Goal: Task Accomplishment & Management: Complete application form

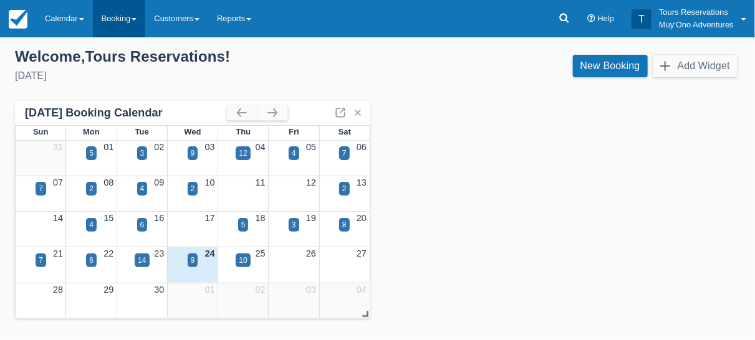
click at [109, 17] on link "Booking" at bounding box center [119, 18] width 53 height 37
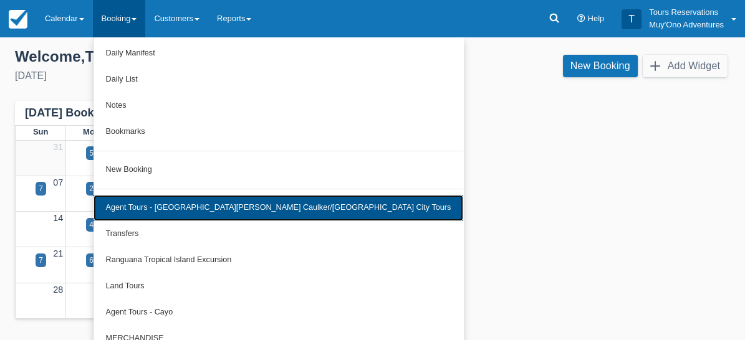
click at [216, 206] on link "Agent Tours - [GEOGRAPHIC_DATA][PERSON_NAME] Caulker/[GEOGRAPHIC_DATA] City Tou…" at bounding box center [278, 208] width 370 height 26
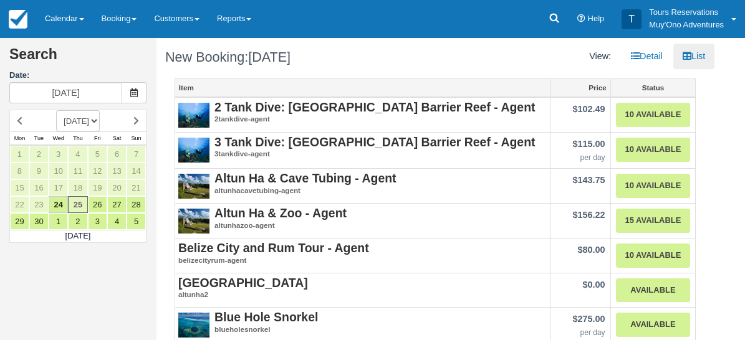
click at [100, 120] on select "SEPTEMBER 2025 OCTOBER 2025 NOVEMBER 2025 DECEMBER 2025 JANUARY 2026 FEBRUARY 2…" at bounding box center [78, 120] width 44 height 21
select select "20260101"
click at [56, 110] on select "SEPTEMBER 2025 OCTOBER 2025 NOVEMBER 2025 DECEMBER 2025 JANUARY 2026 FEBRUARY 2…" at bounding box center [78, 120] width 44 height 21
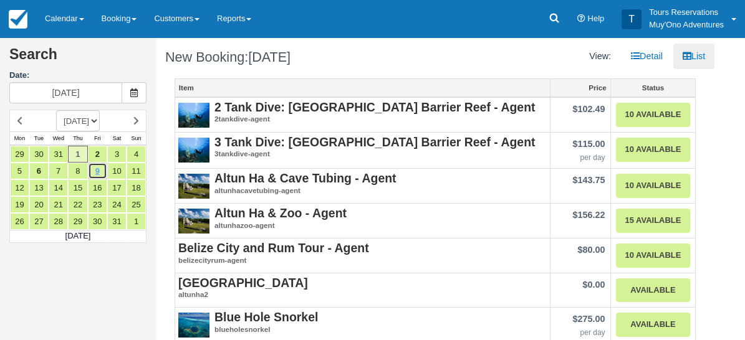
click at [93, 166] on link "9" at bounding box center [97, 171] width 19 height 17
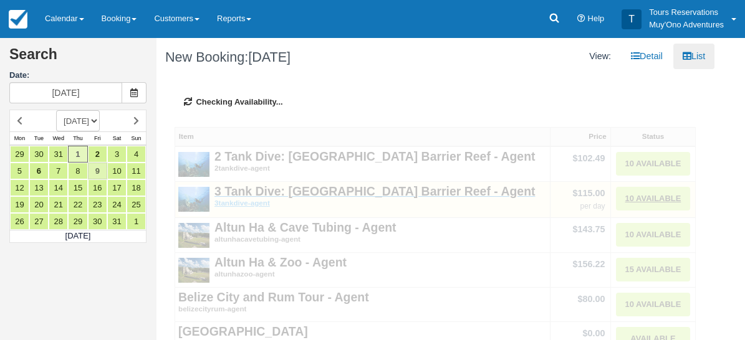
type input "01/09/26"
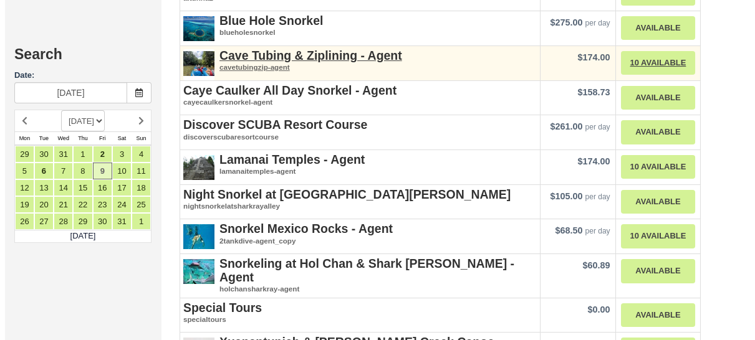
scroll to position [623, 0]
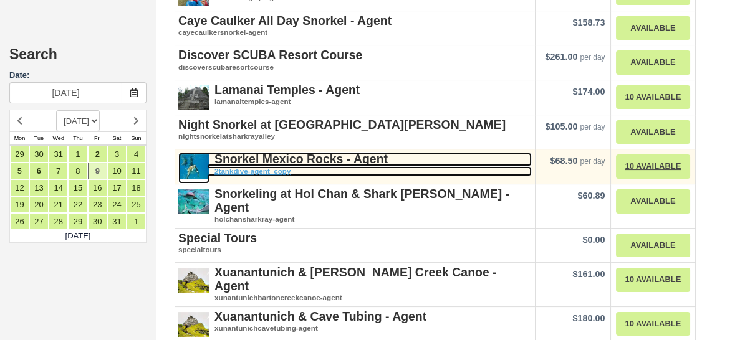
click at [283, 152] on strong "Snorkel Mexico Rocks - Agent" at bounding box center [300, 159] width 173 height 14
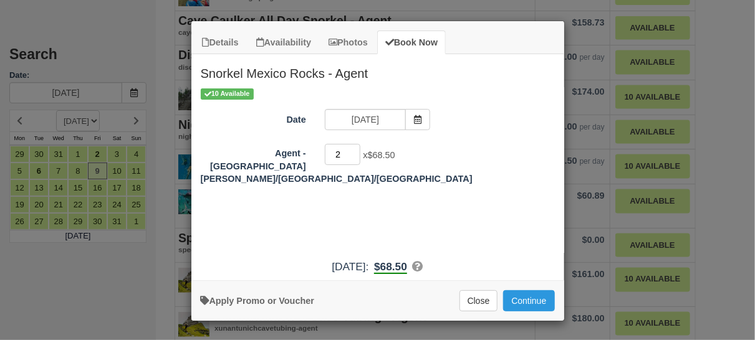
type input "2"
click at [355, 150] on input "2" at bounding box center [343, 154] width 36 height 21
click at [535, 295] on button "Continue" at bounding box center [528, 300] width 51 height 21
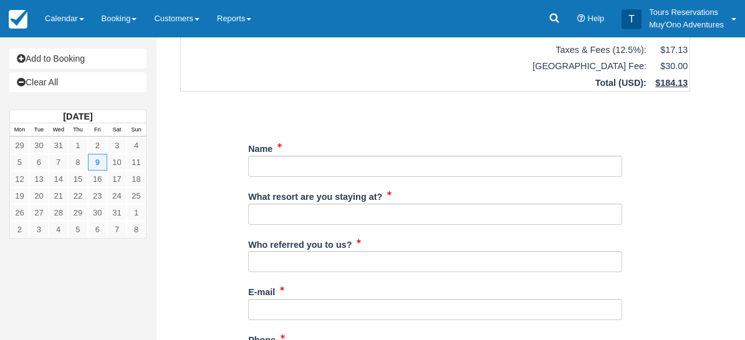
scroll to position [138, 0]
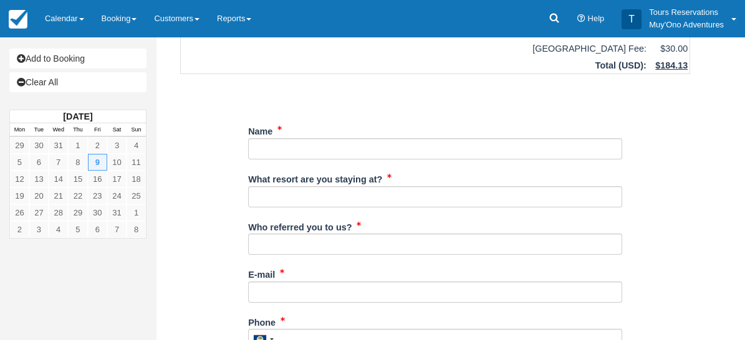
click at [338, 123] on div "Name" at bounding box center [435, 140] width 374 height 39
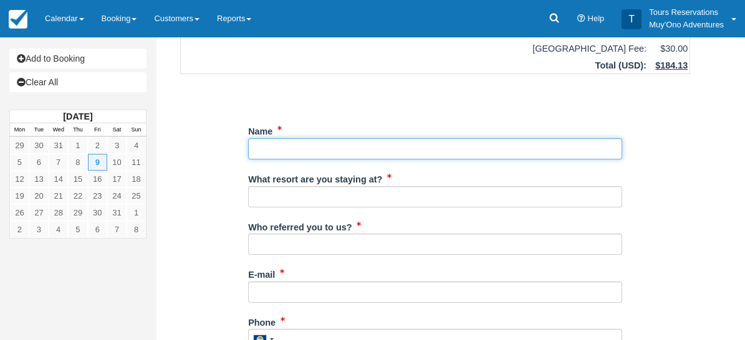
click at [335, 138] on input "Name" at bounding box center [435, 148] width 374 height 21
paste input "HORSEFIELD/[PERSON_NAME]/[PERSON_NAME]"
type input "HORSEFIELD/[PERSON_NAME]/[PERSON_NAME]"
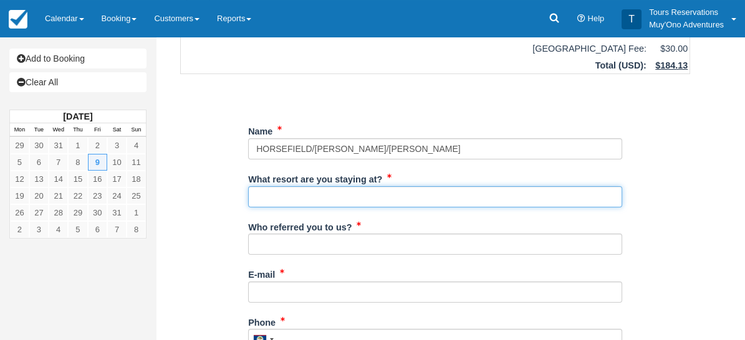
click at [307, 186] on input "What resort are you staying at?" at bounding box center [435, 196] width 374 height 21
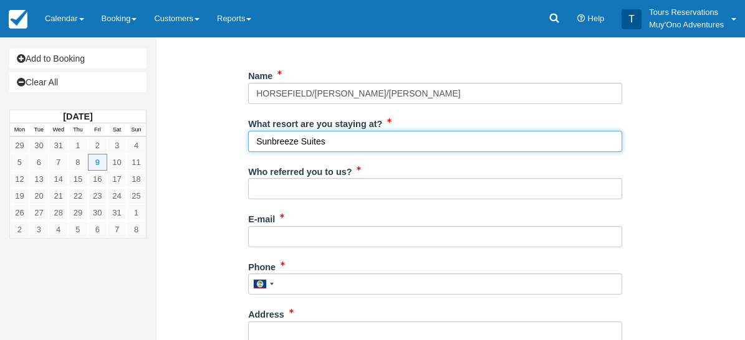
scroll to position [208, 0]
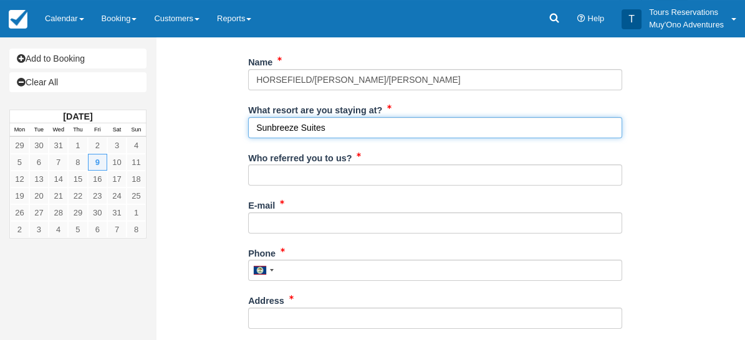
type input "Sunbreeze Suites"
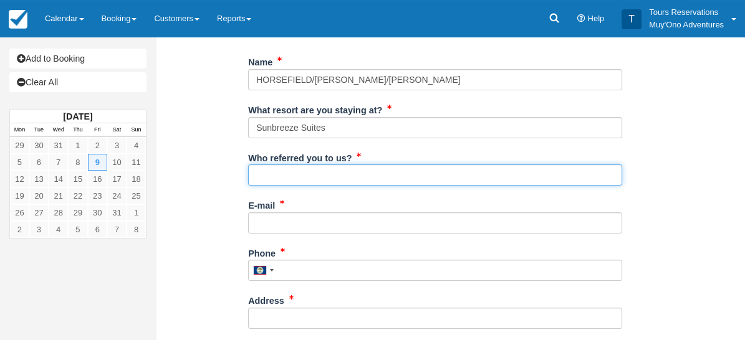
click at [292, 165] on input "Who referred you to us?" at bounding box center [435, 175] width 374 height 21
type input "Kelvin Ramnarace"
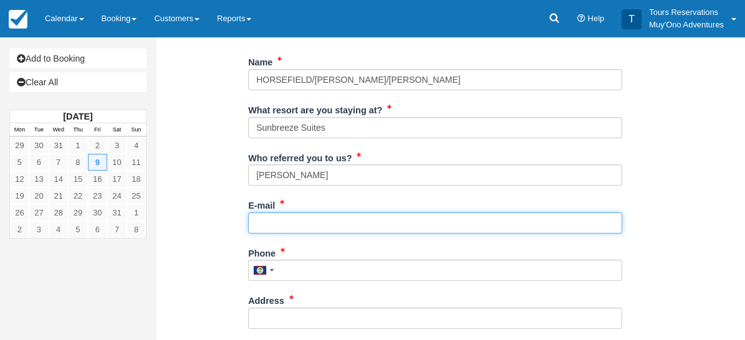
drag, startPoint x: 300, startPoint y: 205, endPoint x: 291, endPoint y: 201, distance: 9.8
click at [292, 213] on input "E-mail" at bounding box center [435, 223] width 374 height 21
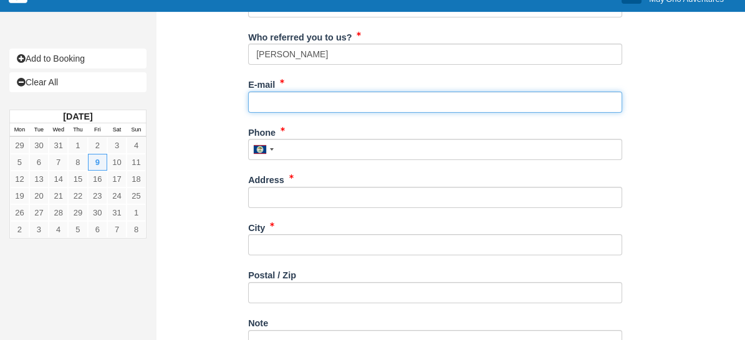
scroll to position [346, 0]
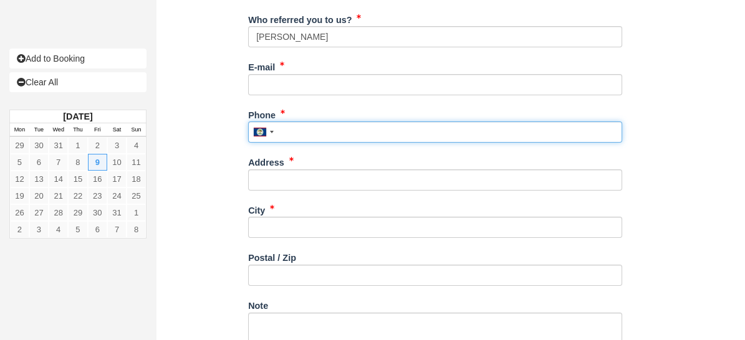
click at [329, 122] on input "Phone" at bounding box center [435, 132] width 374 height 21
type input "672-4741"
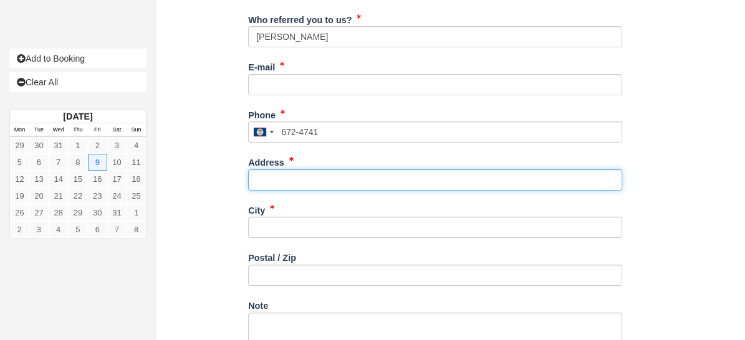
click at [317, 170] on input "Address" at bounding box center [435, 180] width 374 height 21
type input "[STREET_ADDRESS]"
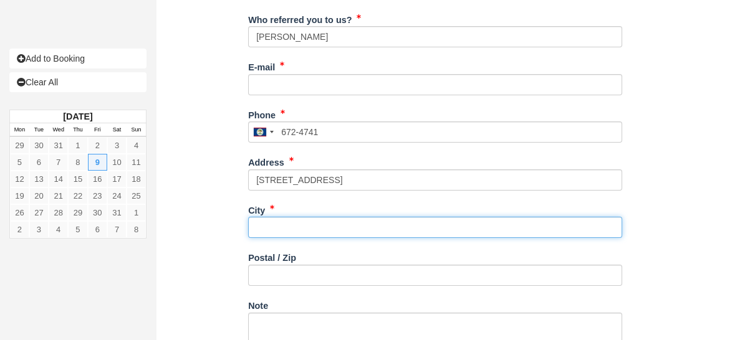
drag, startPoint x: 310, startPoint y: 215, endPoint x: 302, endPoint y: 217, distance: 8.3
click at [307, 217] on input "City" at bounding box center [435, 227] width 374 height 21
type input "Belmopan"
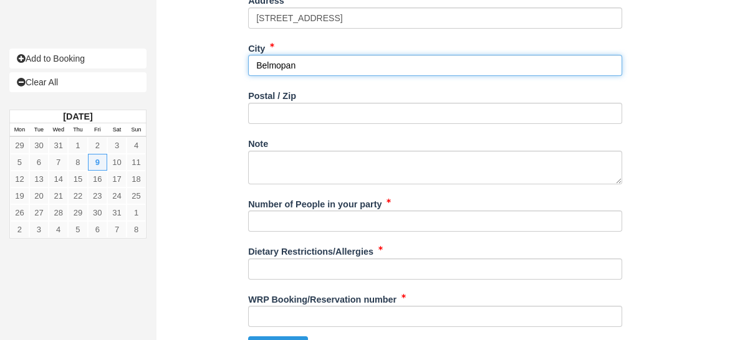
scroll to position [519, 0]
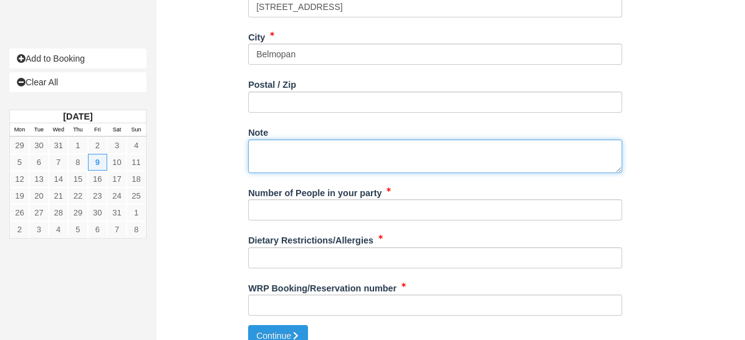
click at [311, 140] on textarea "Note" at bounding box center [435, 157] width 374 height 34
paste textarea "09-JAN-26 FRI Day Tour Shared Snorkel Mexico Rocks Tour - 3.5 Hours - Area 1 2 …"
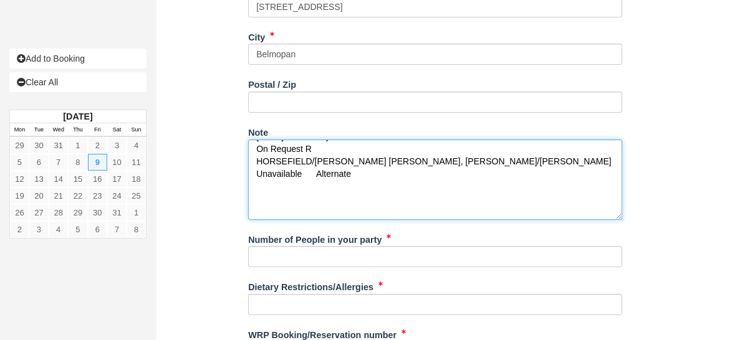
scroll to position [0, 0]
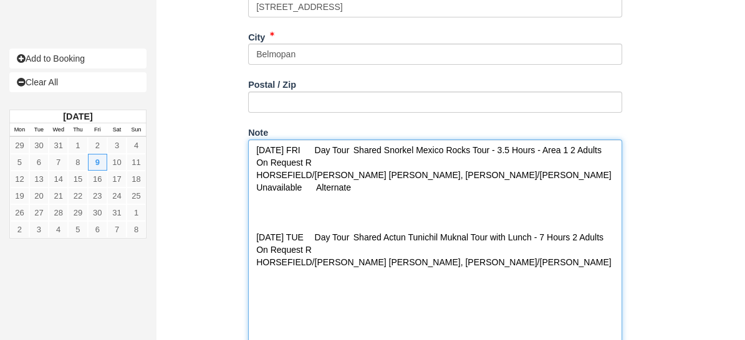
drag, startPoint x: 620, startPoint y: 153, endPoint x: 646, endPoint y: 368, distance: 216.6
drag, startPoint x: 280, startPoint y: 208, endPoint x: 229, endPoint y: 173, distance: 61.7
click at [229, 173] on div "Item Rate Amount Snorkel Mexico Rocks - Agent Fri Jan 9, 2026 Agent - San Pedro…" at bounding box center [435, 49] width 540 height 982
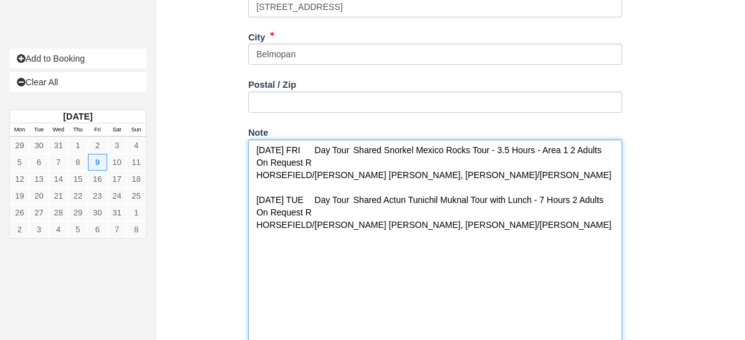
drag, startPoint x: 350, startPoint y: 198, endPoint x: 247, endPoint y: 221, distance: 105.5
click at [252, 199] on textarea "09-JAN-26 FRI Day Tour Shared Snorkel Mexico Rocks Tour - 3.5 Hours - Area 1 2 …" at bounding box center [435, 264] width 374 height 248
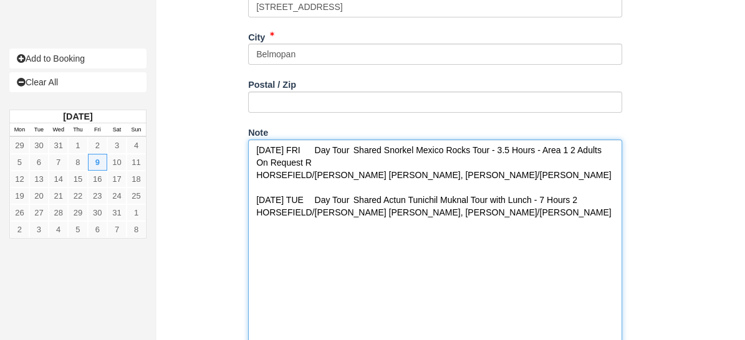
drag, startPoint x: 340, startPoint y: 146, endPoint x: 172, endPoint y: 218, distance: 182.9
click at [234, 151] on div "Item Rate Amount Snorkel Mexico Rocks - Agent Fri Jan 9, 2026 Agent - San Pedro…" at bounding box center [435, 49] width 540 height 982
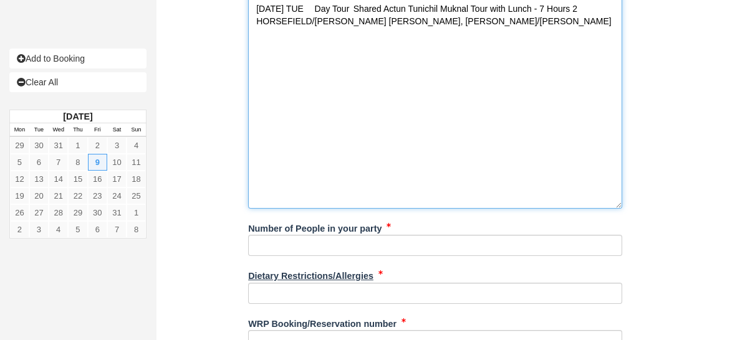
scroll to position [734, 0]
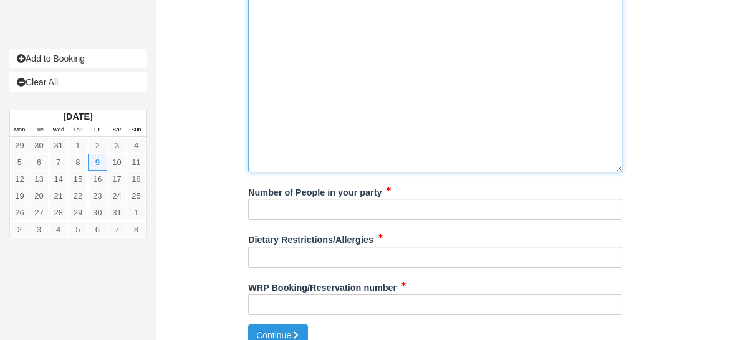
type textarea "09-JAN-26 FRI Day Tour Shared Snorkel Mexico Rocks Tour - 3.5 Hours - Area 1 2 …"
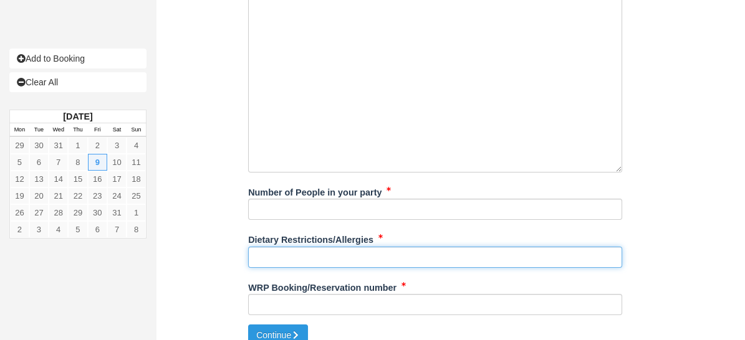
click at [295, 247] on input "Dietary Restrictions/Allergies" at bounding box center [435, 257] width 374 height 21
type input "NA"
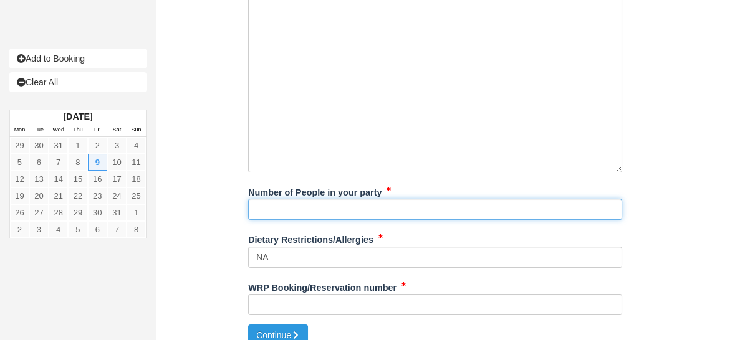
click at [296, 199] on input "Number of People in your party" at bounding box center [435, 209] width 374 height 21
type input "2"
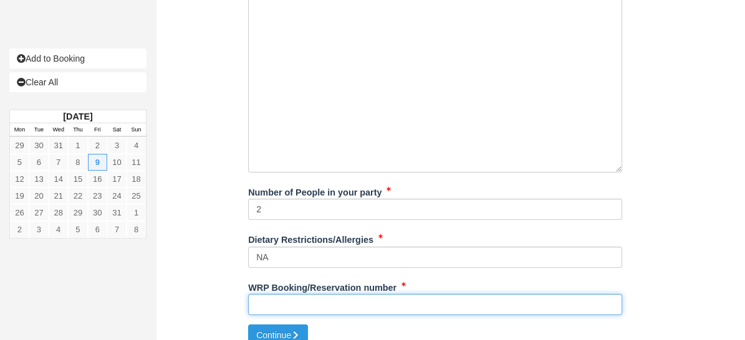
click at [272, 294] on input "WRP Booking/Reservation number" at bounding box center [435, 304] width 374 height 21
click at [315, 294] on input "AVANTI" at bounding box center [435, 304] width 374 height 21
paste input "1801996"
type input "AVANTI 1801996"
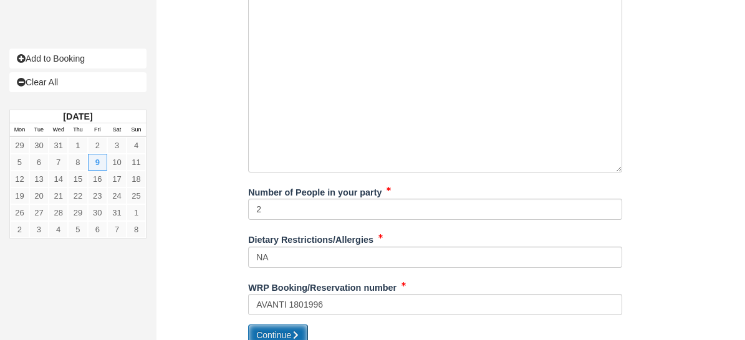
click at [264, 325] on button "Continue" at bounding box center [278, 335] width 60 height 21
type input "+5016724741"
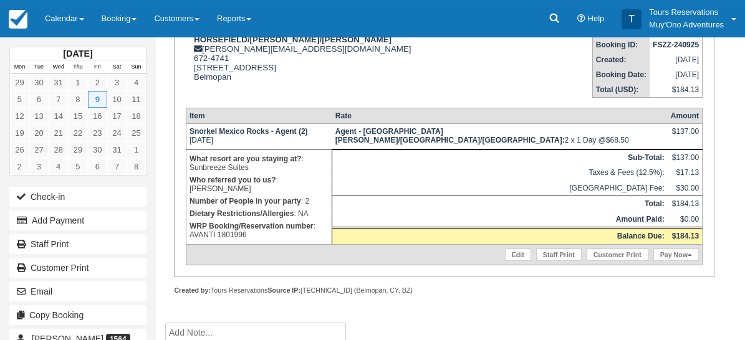
scroll to position [186, 0]
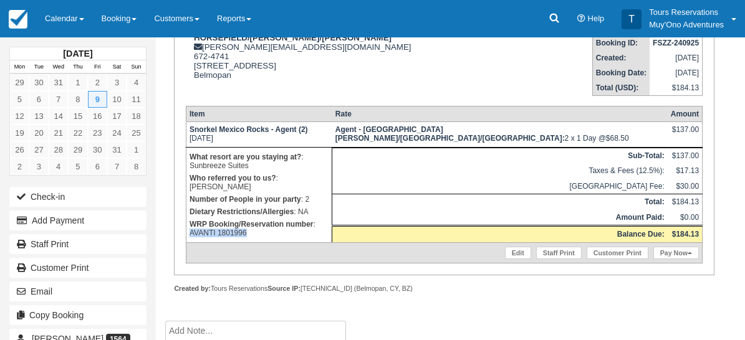
drag, startPoint x: 221, startPoint y: 253, endPoint x: 280, endPoint y: 251, distance: 58.6
click at [280, 239] on p "WRP Booking/Reservation number : AVANTI 1801996" at bounding box center [258, 228] width 139 height 21
copy p "AVANTI 1801996"
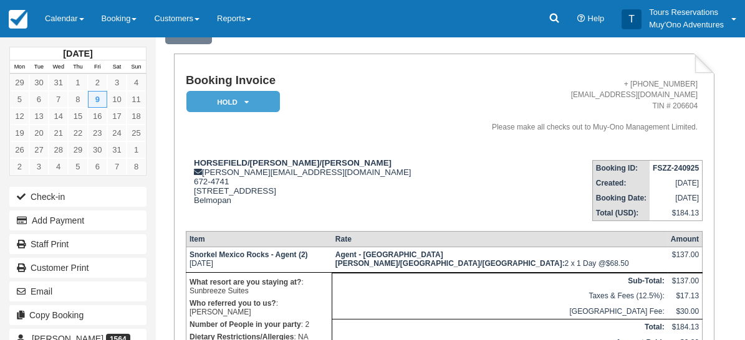
scroll to position [0, 0]
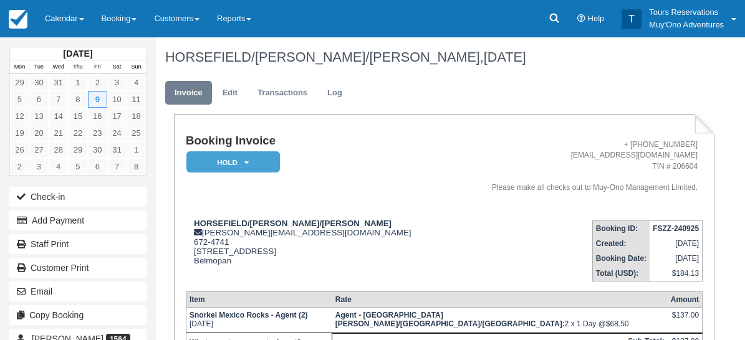
click at [567, 113] on ul "Invoice Edit Transactions Log" at bounding box center [435, 95] width 540 height 37
paste textarea "AVANTI 1801996"
type textarea "AVANTI 1801996"
drag, startPoint x: 606, startPoint y: 196, endPoint x: 581, endPoint y: 199, distance: 25.1
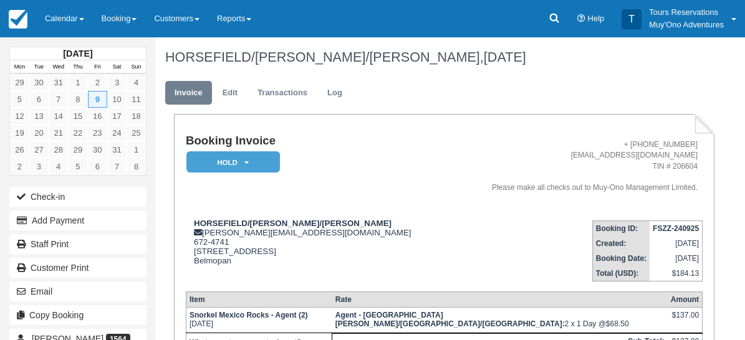
checkbox input "true"
click at [233, 92] on link "Edit" at bounding box center [230, 93] width 34 height 24
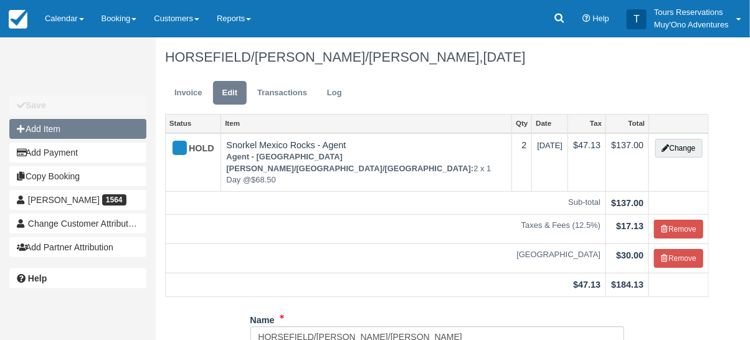
click at [44, 126] on button "Add Item" at bounding box center [77, 129] width 137 height 20
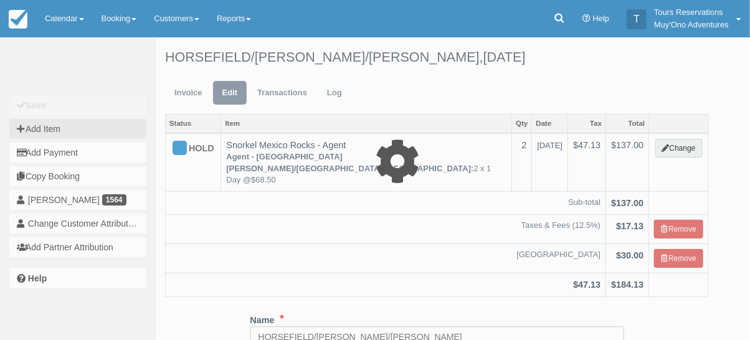
type input "0.00"
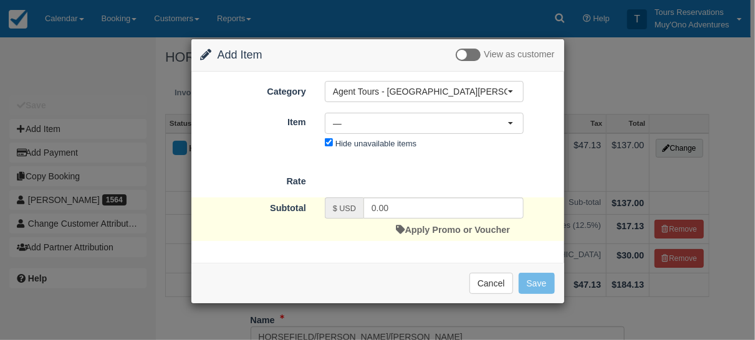
click at [406, 101] on div "Category Agent Tours - San Pedro/Caye Caulker/Belize City Tours Agent Tours - S…" at bounding box center [378, 117] width 354 height 72
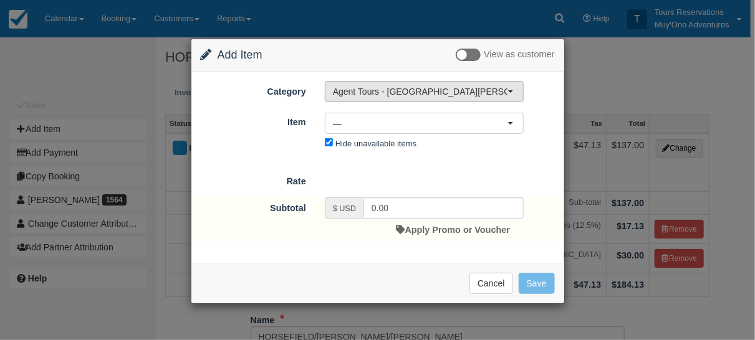
click at [416, 90] on span "Agent Tours - [GEOGRAPHIC_DATA][PERSON_NAME] Caulker/[GEOGRAPHIC_DATA] City Tou…" at bounding box center [420, 91] width 175 height 12
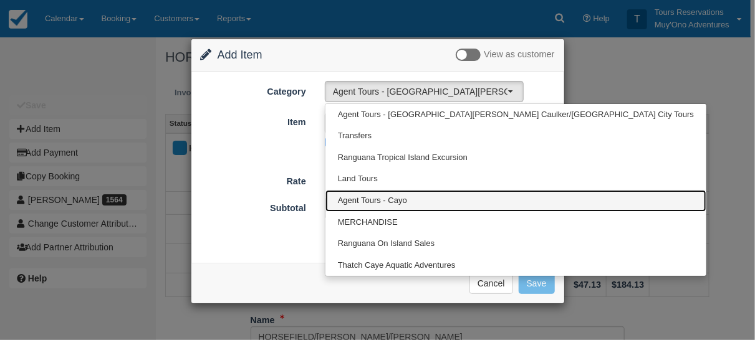
click at [398, 203] on span "Agent Tours - Cayo" at bounding box center [372, 201] width 69 height 12
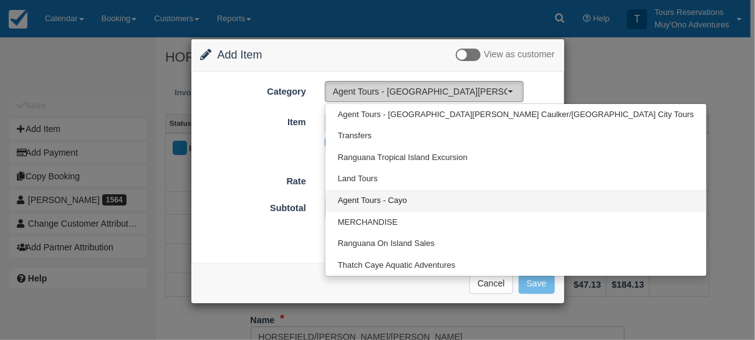
select select "62"
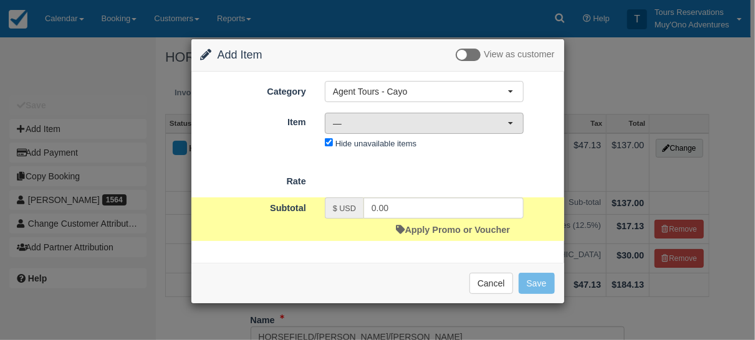
click at [370, 117] on span "—" at bounding box center [420, 123] width 175 height 12
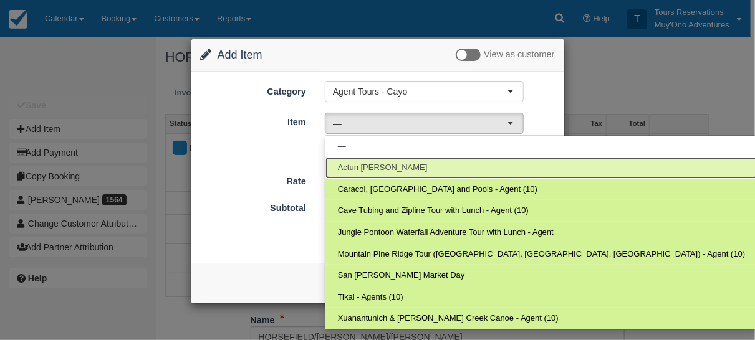
click at [404, 164] on span "Actun Tunichil Muknal" at bounding box center [383, 168] width 90 height 12
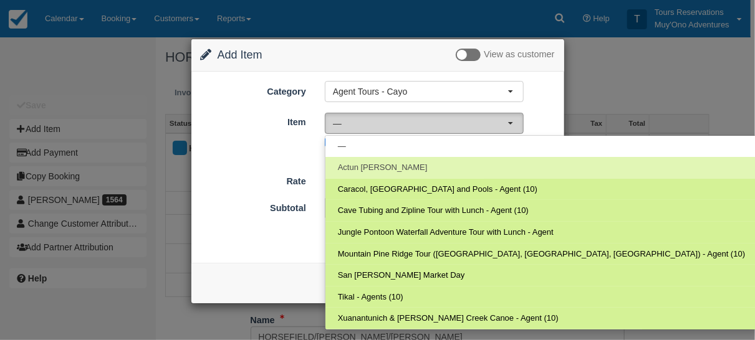
select select "309"
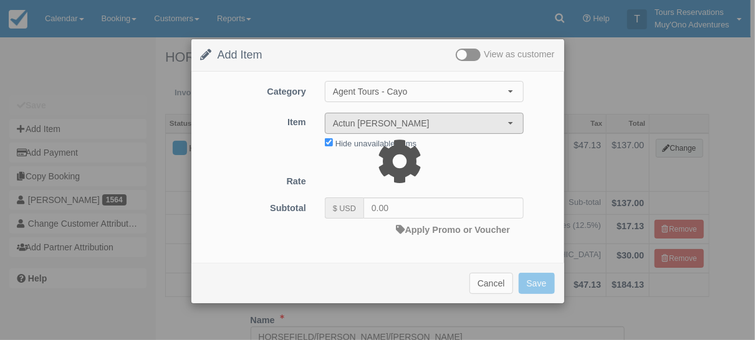
type input "194.06"
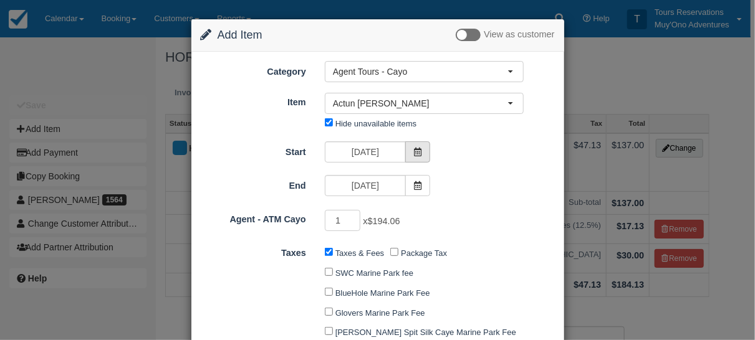
click at [408, 150] on span at bounding box center [417, 151] width 25 height 21
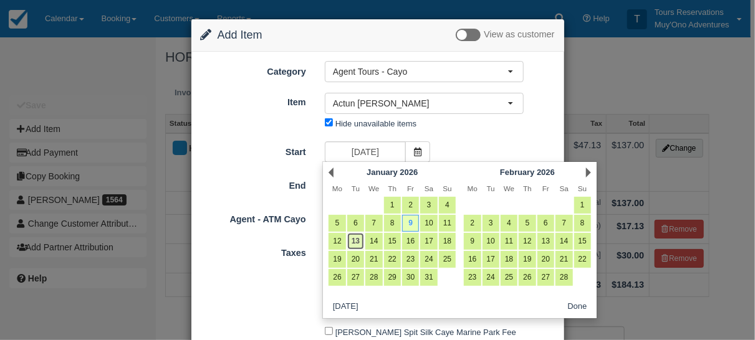
click at [357, 239] on link "13" at bounding box center [355, 241] width 17 height 17
type input "01/13/26"
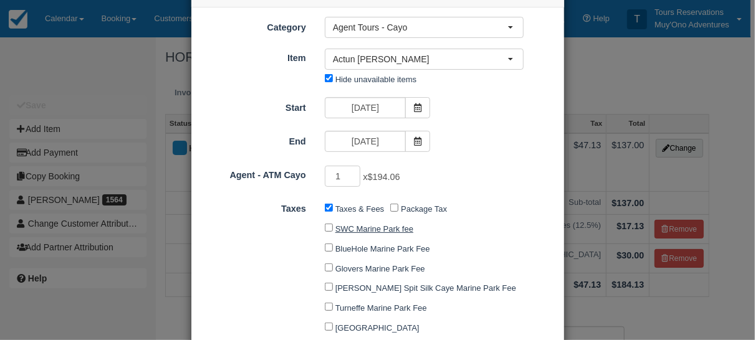
scroll to position [69, 0]
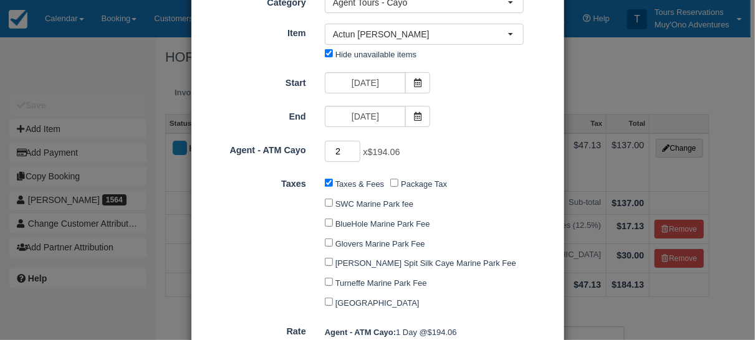
type input "2"
click at [352, 148] on input "2" at bounding box center [343, 151] width 36 height 21
type input "388.12"
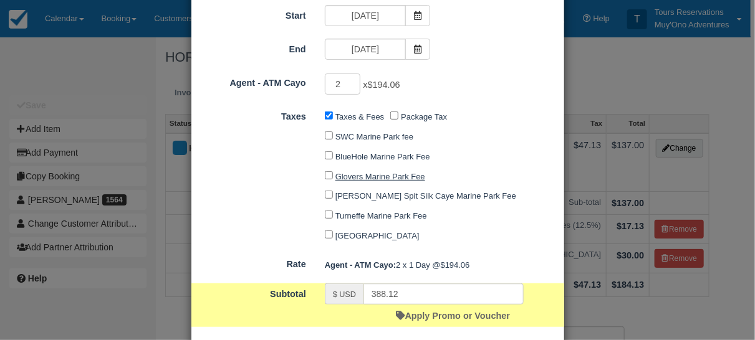
scroll to position [204, 0]
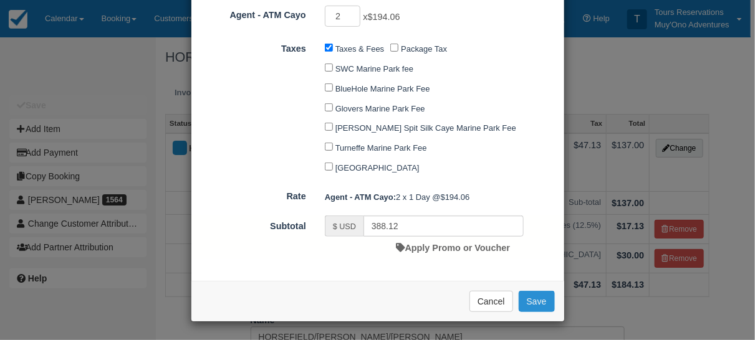
click at [530, 297] on button "Save" at bounding box center [537, 301] width 36 height 21
checkbox input "false"
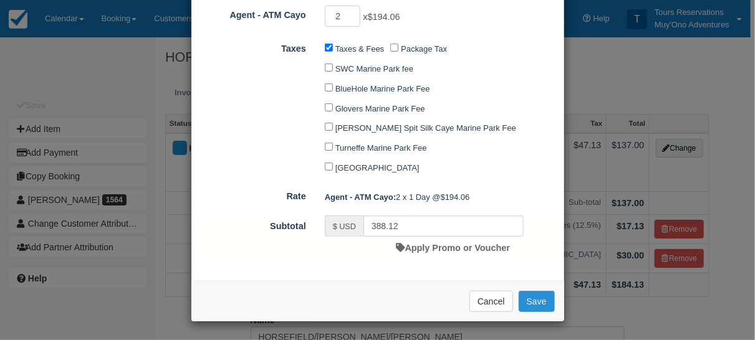
checkbox input "false"
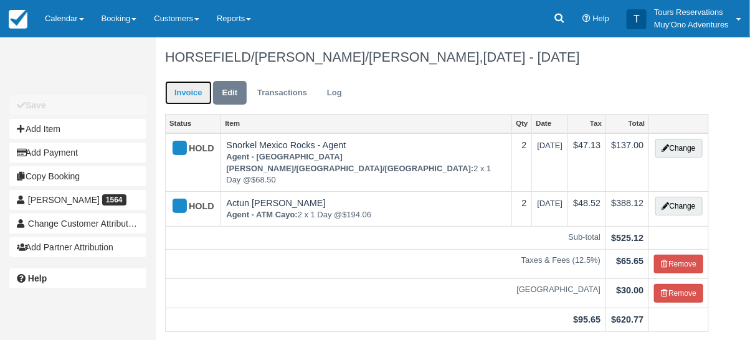
click at [186, 92] on link "Invoice" at bounding box center [188, 93] width 47 height 24
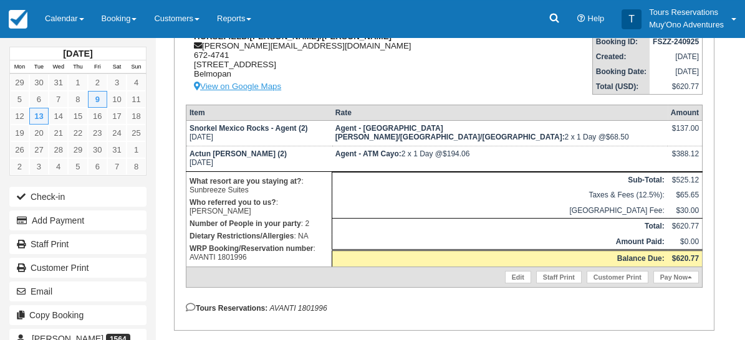
scroll to position [242, 0]
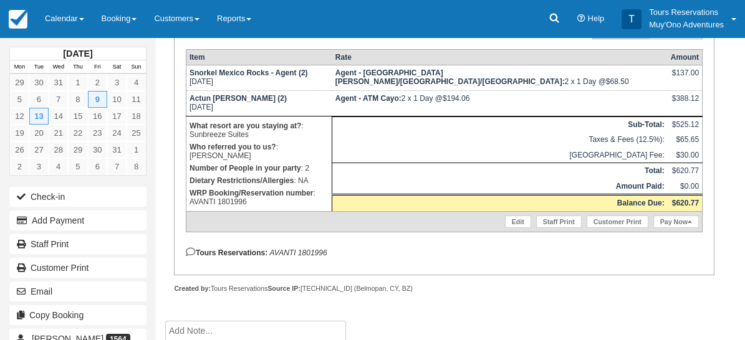
click at [317, 257] on em "AVANTI 1801996" at bounding box center [297, 253] width 57 height 9
click at [315, 257] on em "AVANTI 1801996" at bounding box center [297, 253] width 57 height 9
copy em "1801996"
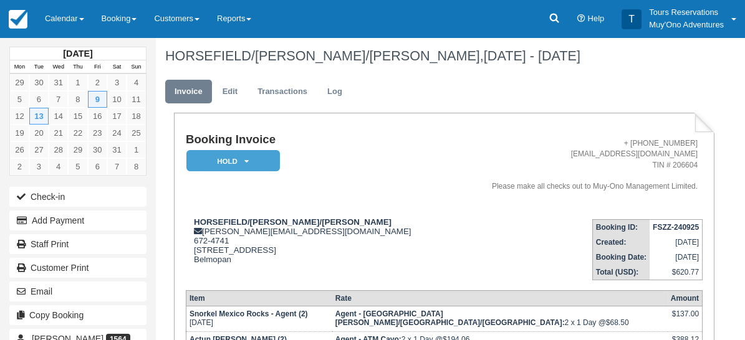
scroll to position [0, 0]
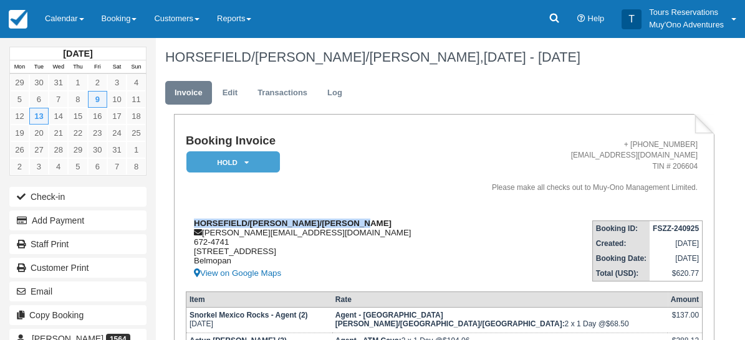
drag, startPoint x: 194, startPoint y: 232, endPoint x: 303, endPoint y: 244, distance: 109.7
click at [303, 244] on div "HORSEFIELD/[PERSON_NAME]/[PERSON_NAME] [PERSON_NAME][EMAIL_ADDRESS][DOMAIN_NAME…" at bounding box center [318, 250] width 264 height 62
copy strong "HORSEFIELD/[PERSON_NAME]/[PERSON_NAME]"
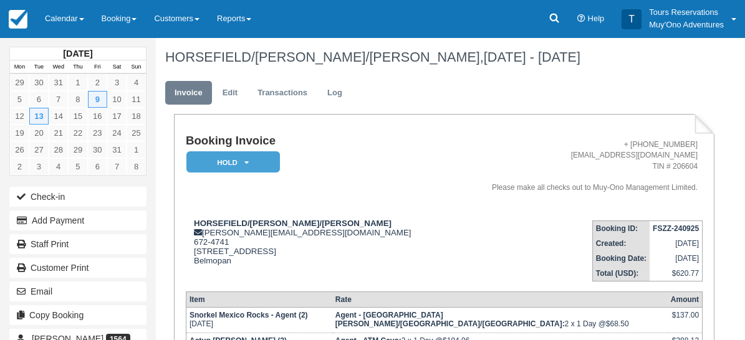
paste textarea "Tour Company: Ambergirs Divers Service Date: [DATE] Booking No: 1801996 Tour Na…"
type textarea "Tour Company: Ambergirs Divers Service Date: [DATE] Booking No: 1801996 Tour Na…"
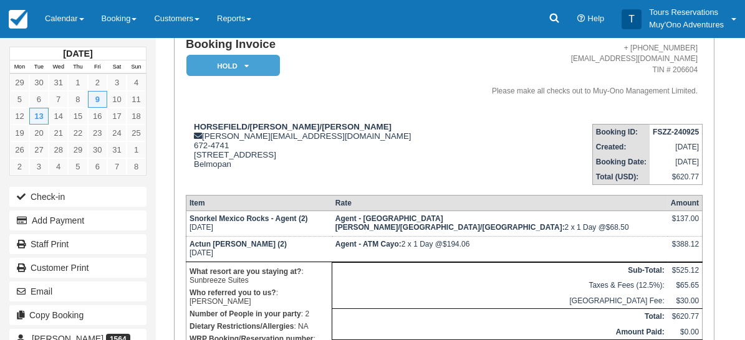
scroll to position [0, 0]
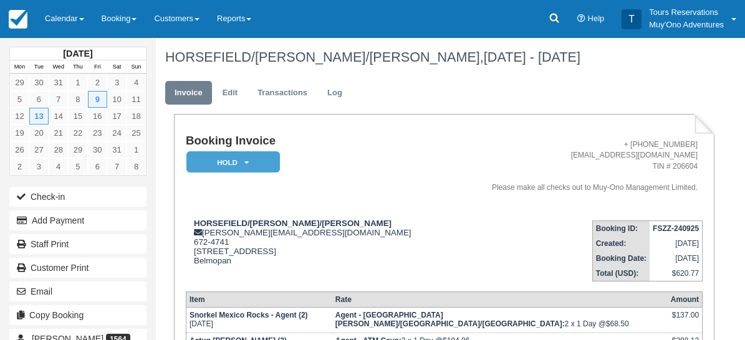
paste textarea "Tour Company: Authentic Travel Service Date: [DATE] Booking No: 1801996 Tour Na…"
type textarea "Tour Company: Authentic Travel Service Date: [DATE] Booking No: 1801996 Tour Na…"
drag, startPoint x: 562, startPoint y: 196, endPoint x: 608, endPoint y: 279, distance: 95.2
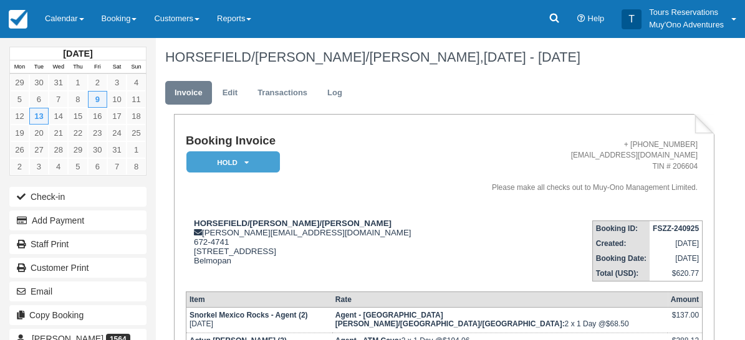
click at [209, 162] on em "HOLD" at bounding box center [232, 162] width 93 height 22
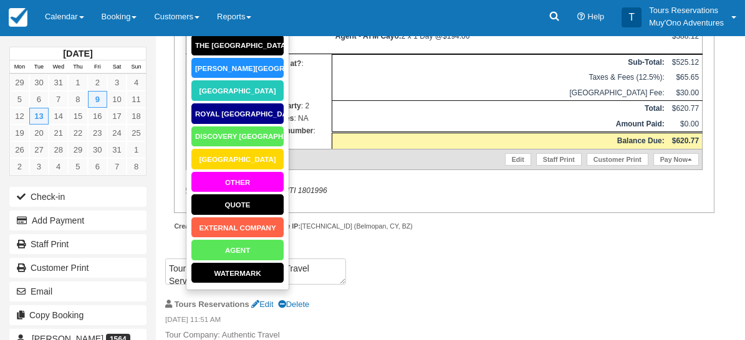
scroll to position [341, 0]
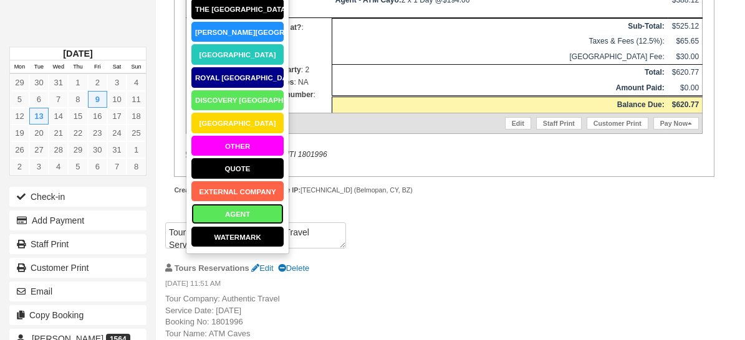
click at [239, 211] on link "AGENT" at bounding box center [237, 214] width 93 height 22
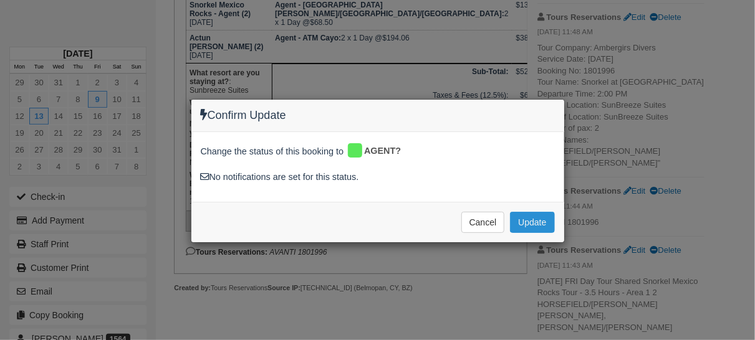
click at [514, 227] on button "Update" at bounding box center [532, 222] width 44 height 21
